Goal: Information Seeking & Learning: Understand process/instructions

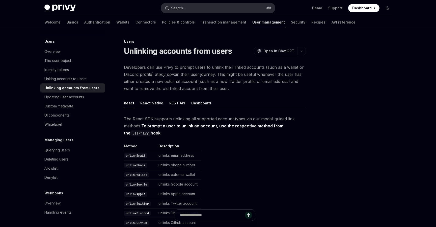
click at [203, 8] on button "Search... ⌘ K" at bounding box center [218, 8] width 113 height 9
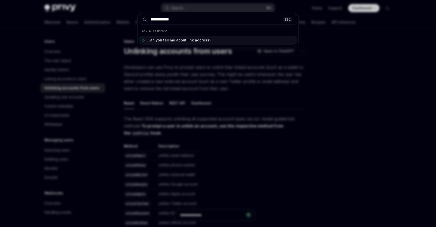
type input "**********"
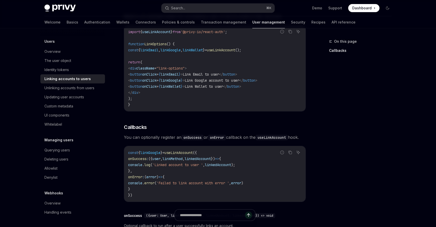
scroll to position [416, 0]
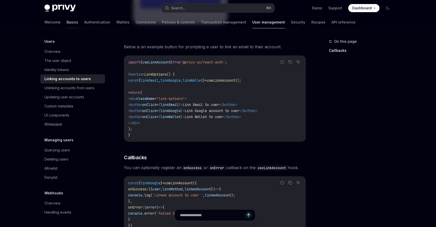
click at [67, 22] on link "Basics" at bounding box center [73, 22] width 12 height 12
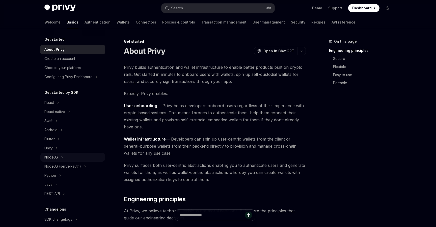
click at [54, 158] on div "NodeJS" at bounding box center [51, 157] width 14 height 6
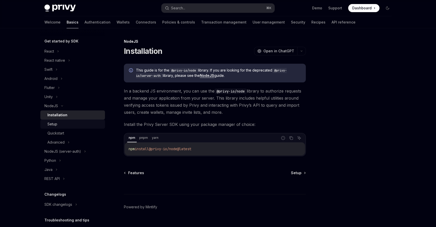
scroll to position [52, 0]
click at [77, 150] on div "NodeJS (server-auth)" at bounding box center [62, 151] width 37 height 6
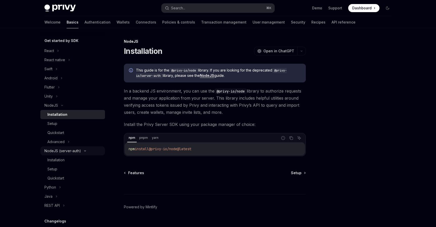
type textarea "*"
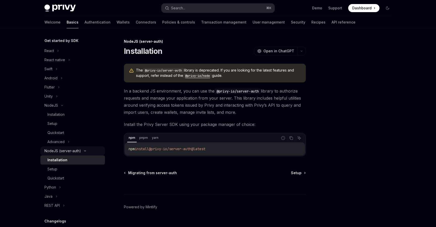
scroll to position [66, 0]
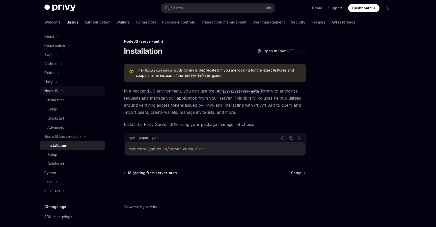
click at [61, 92] on button "NodeJS" at bounding box center [72, 90] width 65 height 9
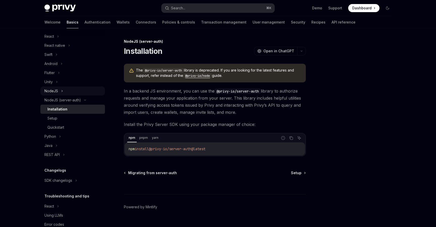
click at [62, 91] on icon at bounding box center [62, 91] width 1 height 2
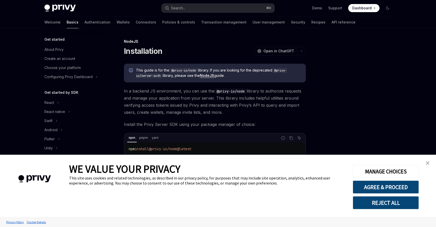
scroll to position [11, 0]
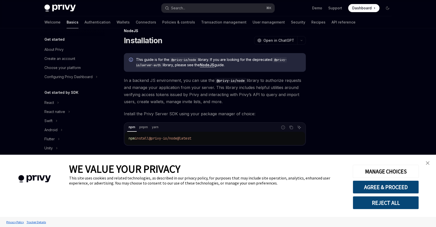
click at [430, 162] on link "close banner" at bounding box center [428, 163] width 10 height 10
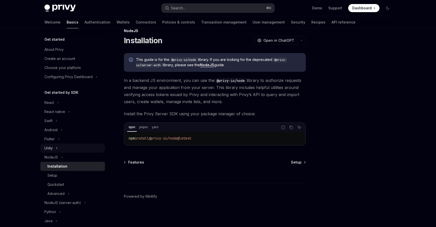
scroll to position [27, 0]
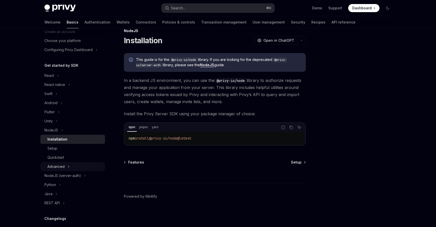
click at [65, 169] on button "Advanced" at bounding box center [72, 166] width 65 height 9
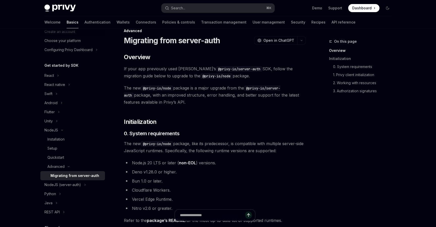
scroll to position [45, 0]
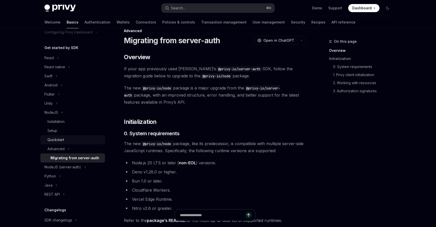
click at [63, 140] on div "Quickstart" at bounding box center [55, 140] width 17 height 6
type textarea "*"
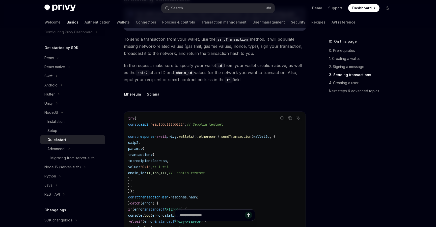
scroll to position [616, 0]
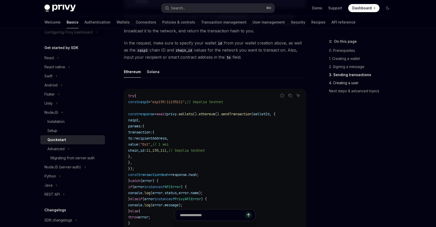
click at [340, 83] on link "4. Creating a user" at bounding box center [362, 83] width 67 height 8
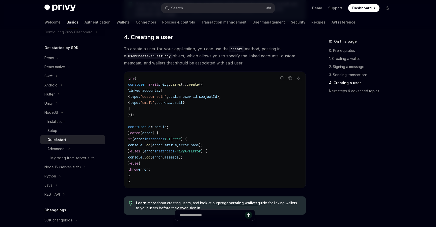
scroll to position [893, 0]
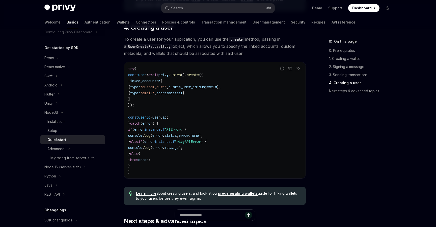
click at [209, 102] on code "try { const user = await privy . users (). create ({ linked_accounts: [ { type:…" at bounding box center [214, 120] width 173 height 109
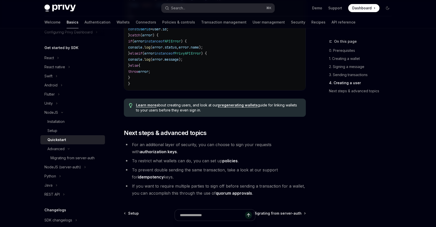
scroll to position [980, 0]
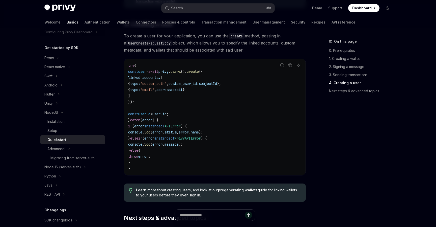
scroll to position [895, 0]
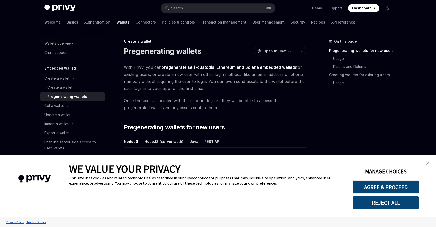
type textarea "*"
click at [426, 165] on link "close banner" at bounding box center [428, 163] width 10 height 10
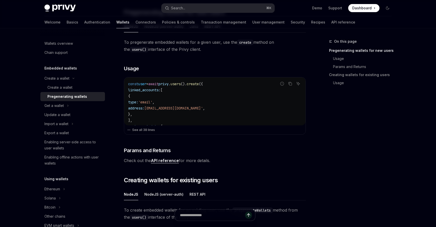
scroll to position [110, 0]
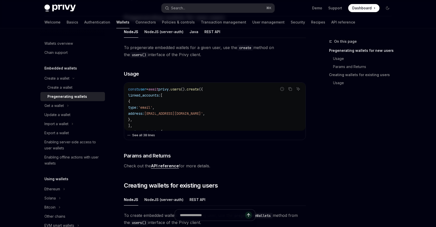
click at [145, 136] on button "See all 38 lines" at bounding box center [214, 135] width 175 height 7
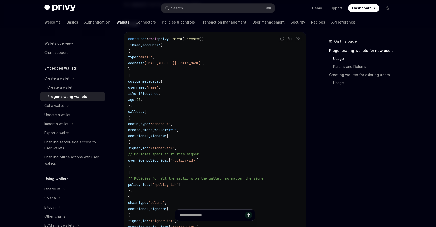
scroll to position [158, 0]
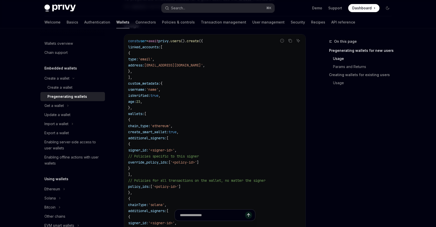
drag, startPoint x: 146, startPoint y: 58, endPoint x: 212, endPoint y: 64, distance: 65.9
click at [212, 64] on code "const user = await privy . users (). create ({ linked_accounts: [ { type: 'emai…" at bounding box center [214, 153] width 173 height 230
click at [217, 68] on code "const user = await privy . users (). create ({ linked_accounts: [ { type: 'emai…" at bounding box center [214, 153] width 173 height 230
drag, startPoint x: 217, startPoint y: 69, endPoint x: 146, endPoint y: 56, distance: 72.1
click at [146, 55] on code "const user = await privy . users (). create ({ linked_accounts: [ { type: 'emai…" at bounding box center [214, 153] width 173 height 230
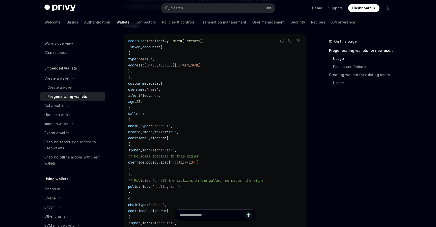
click at [144, 65] on span "address:" at bounding box center [136, 65] width 16 height 5
click at [173, 72] on code "const user = await privy . users (). create ({ linked_accounts: [ { type: 'emai…" at bounding box center [214, 153] width 173 height 230
click at [169, 73] on code "const user = await privy . users (). create ({ linked_accounts: [ { type: 'emai…" at bounding box center [214, 153] width 173 height 230
click at [177, 81] on code "const user = await privy . users (). create ({ linked_accounts: [ { type: 'emai…" at bounding box center [214, 153] width 173 height 230
click at [174, 76] on code "const user = await privy . users (). create ({ linked_accounts: [ { type: 'emai…" at bounding box center [214, 153] width 173 height 230
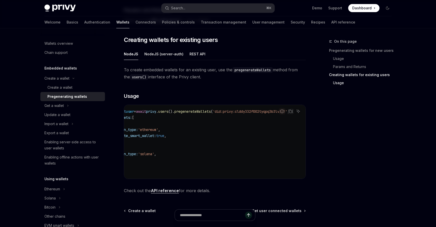
scroll to position [0, 0]
click at [219, 160] on code "const user = await privy . users (). pregenerateWallets ( 'did:privy:clddy332f0…" at bounding box center [223, 141] width 190 height 67
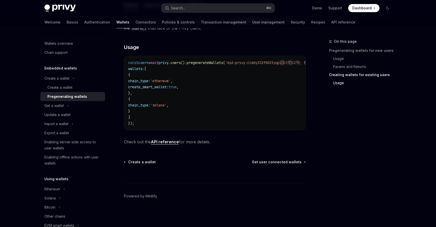
click at [219, 160] on div "Create a wallet Get user connected wallets" at bounding box center [215, 161] width 182 height 5
click at [345, 129] on div "On this page Pregenerating wallets for new users Usage Params and Returns Creat…" at bounding box center [357, 132] width 77 height 188
click at [354, 186] on div "On this page Pregenerating wallets for new users Usage Params and Returns Creat…" at bounding box center [357, 132] width 77 height 188
